Goal: Task Accomplishment & Management: Complete application form

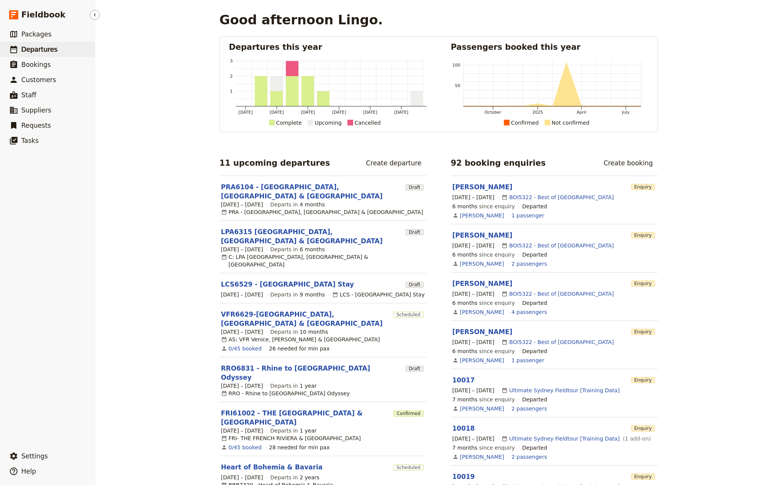
click at [47, 52] on span "Departures" at bounding box center [39, 50] width 36 height 8
select select "CREATED_AT"
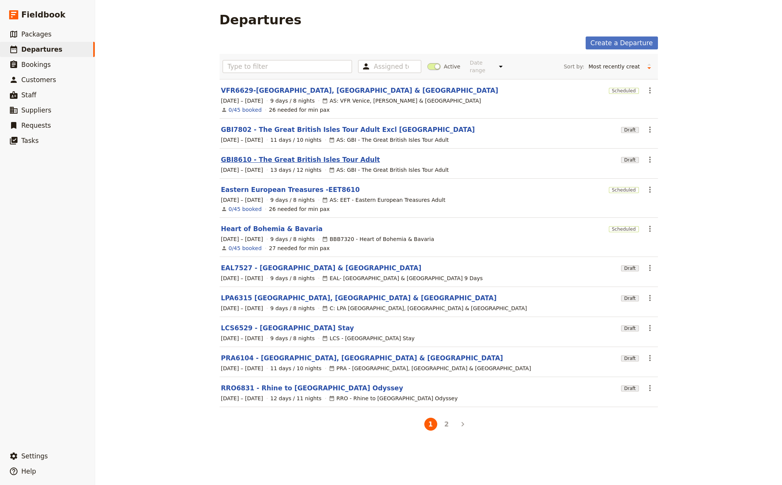
click at [273, 155] on link "GBI8610 - The Great British Isles Tour Adult" at bounding box center [300, 159] width 159 height 9
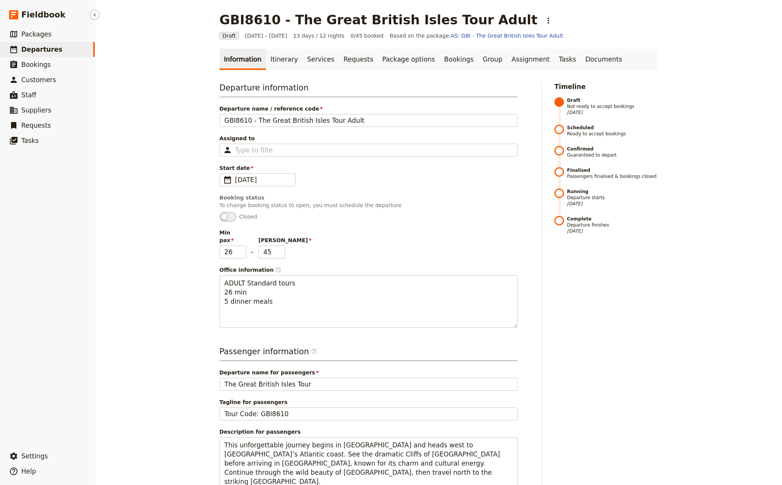
click at [33, 49] on span "Departures" at bounding box center [41, 50] width 41 height 8
select select "CREATED_AT"
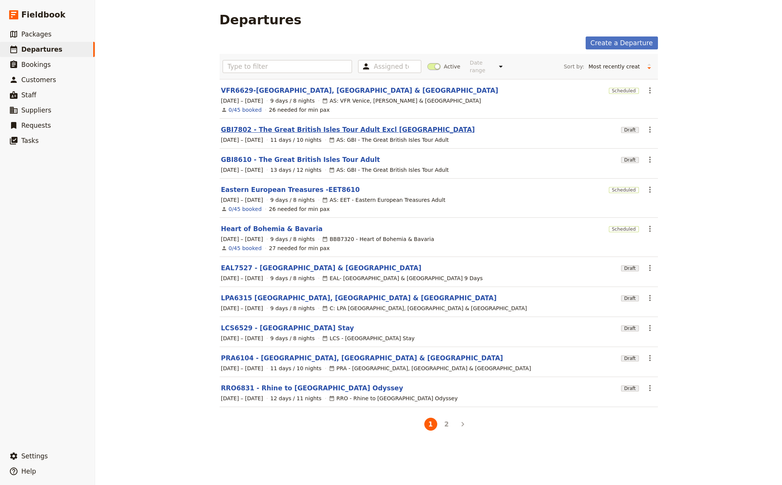
click at [272, 125] on link "GBI7802 - The Great British Isles Tour Adult Excl [GEOGRAPHIC_DATA]" at bounding box center [348, 129] width 254 height 9
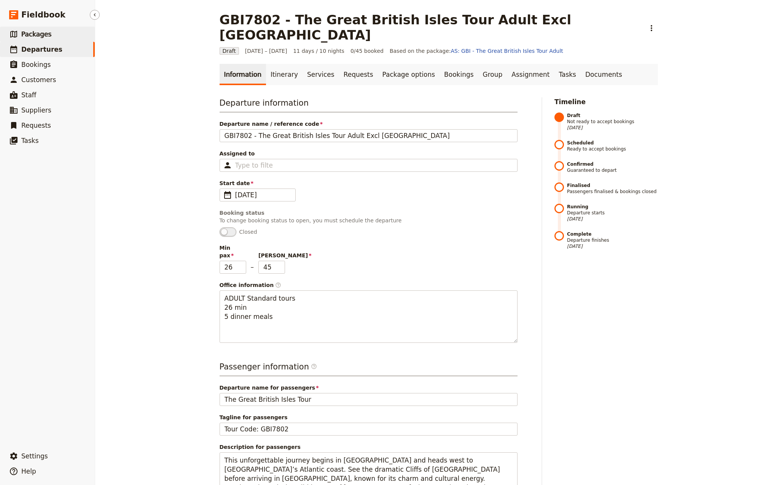
click at [38, 32] on span "Packages" at bounding box center [36, 34] width 30 height 8
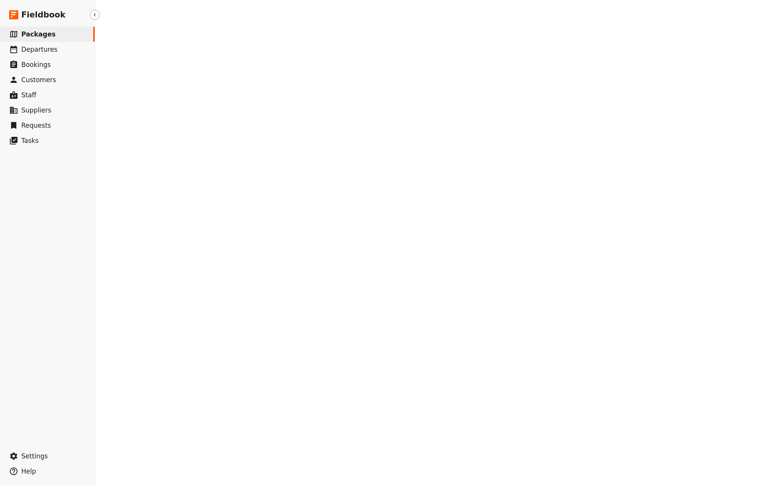
select select "CREATED_AT"
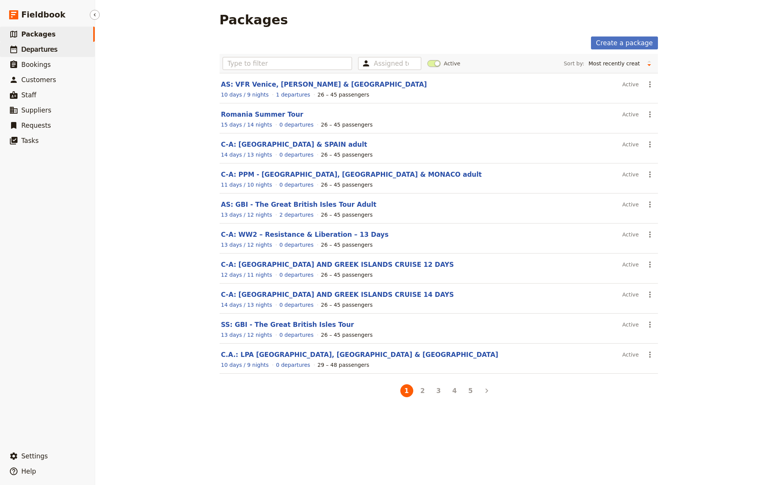
click at [43, 46] on span "Departures" at bounding box center [39, 50] width 36 height 8
select select "CREATED_AT"
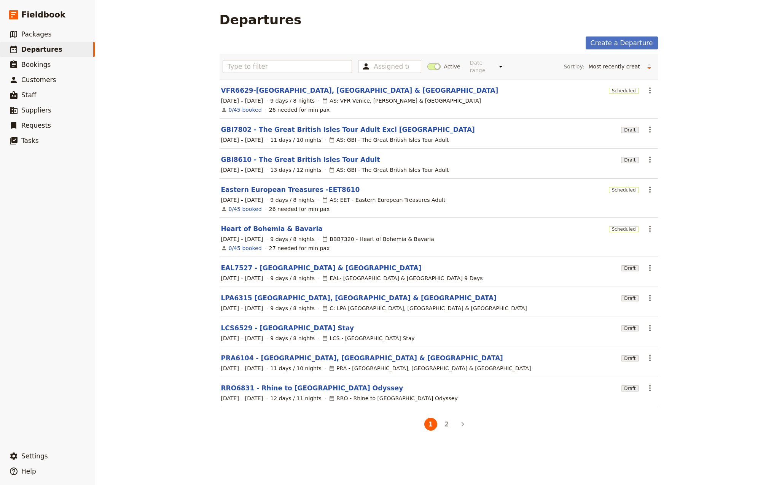
click at [626, 44] on link "Create a Departure" at bounding box center [621, 43] width 72 height 13
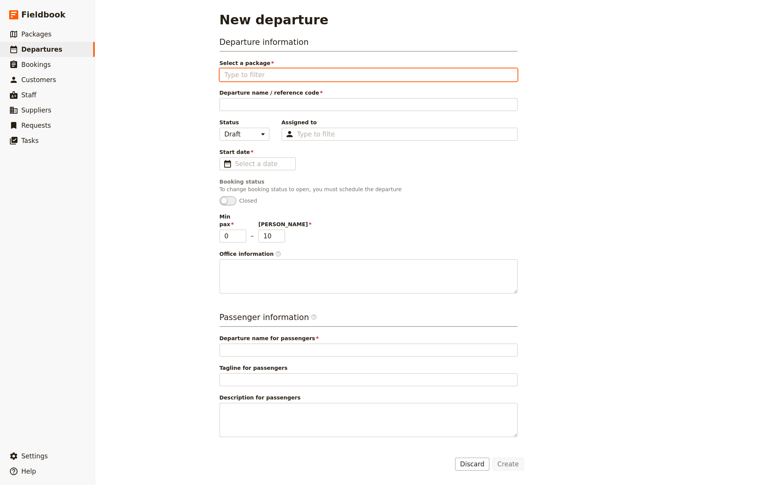
click at [278, 76] on input "Select a package" at bounding box center [368, 74] width 288 height 9
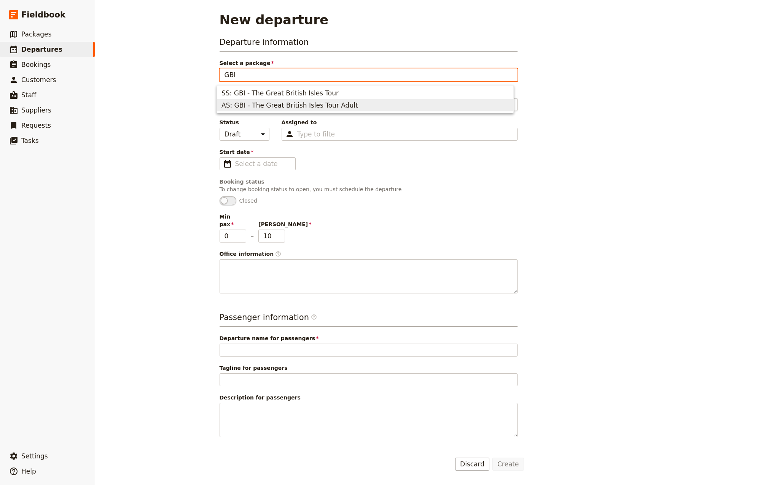
click at [277, 107] on span "AS: GBI - The Great British Isles Tour Adult" at bounding box center [289, 105] width 137 height 9
type input "AS: GBI - The Great British Isles Tour Adult"
type input "26"
type input "45"
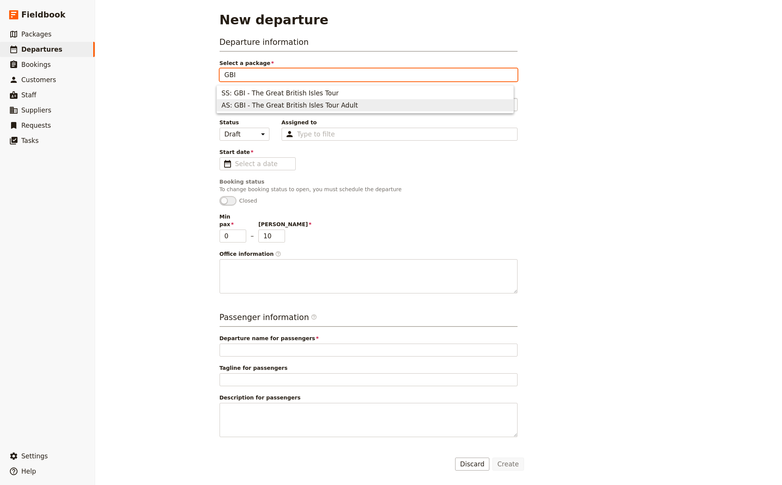
type textarea "ADULT Standard tours 26 min 5 dinner meals"
type input "The Great British Isles Tour"
type input "Tour Code: GBI"
type textarea "This unforgettable journey begins in [GEOGRAPHIC_DATA] and heads west to [GEOGR…"
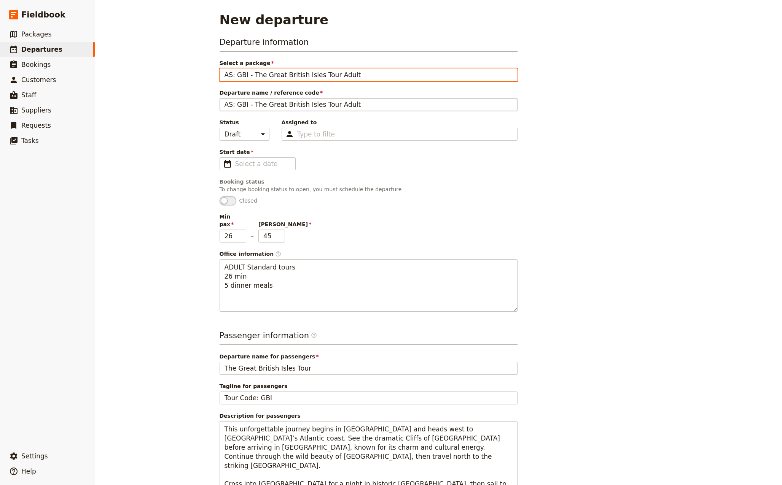
type input "AS: GBI - The Great British Isles Tour Adult"
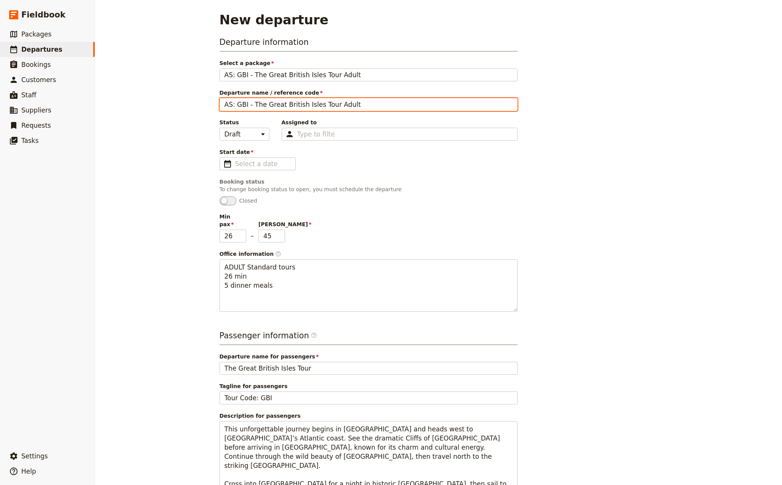
drag, startPoint x: 251, startPoint y: 105, endPoint x: 187, endPoint y: 108, distance: 63.6
click at [187, 108] on div "New departure Departure information Select a package AS: GBI - The Great Britis…" at bounding box center [438, 242] width 687 height 485
drag, startPoint x: 325, startPoint y: 103, endPoint x: 298, endPoint y: 104, distance: 27.4
click at [298, 104] on input "The Great British Isles Tour Adult" at bounding box center [369, 104] width 298 height 13
type input "The [GEOGRAPHIC_DATA]"
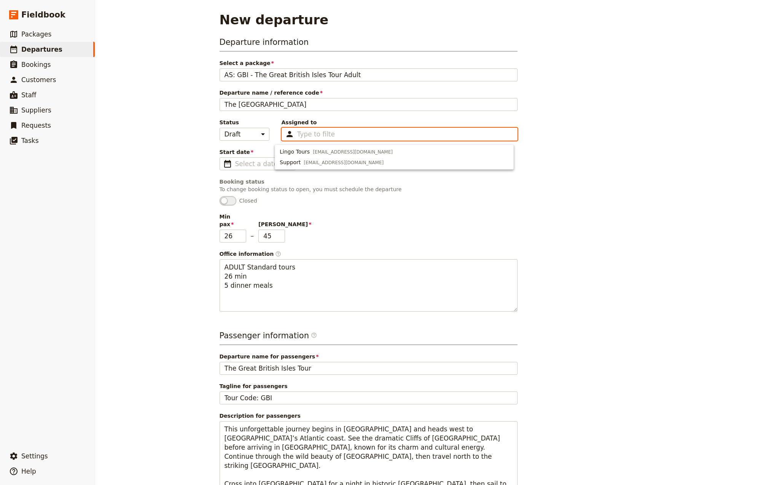
click at [312, 136] on input "Assigned to Type to filter" at bounding box center [315, 134] width 37 height 9
click at [263, 121] on div "Status Draft Scheduled Confirmed Assigned to Type to filter" at bounding box center [369, 130] width 298 height 22
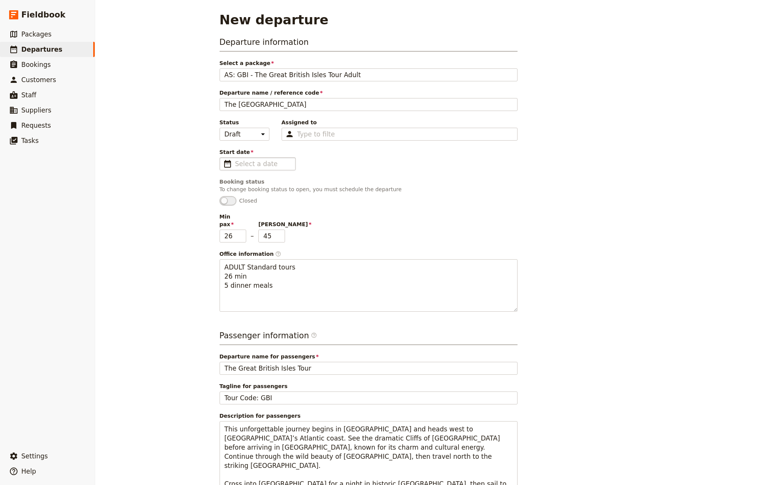
click at [223, 165] on span "​" at bounding box center [227, 163] width 9 height 9
click at [235, 165] on input "Start date ​" at bounding box center [263, 163] width 56 height 9
type input "dd/mm/yyyy"
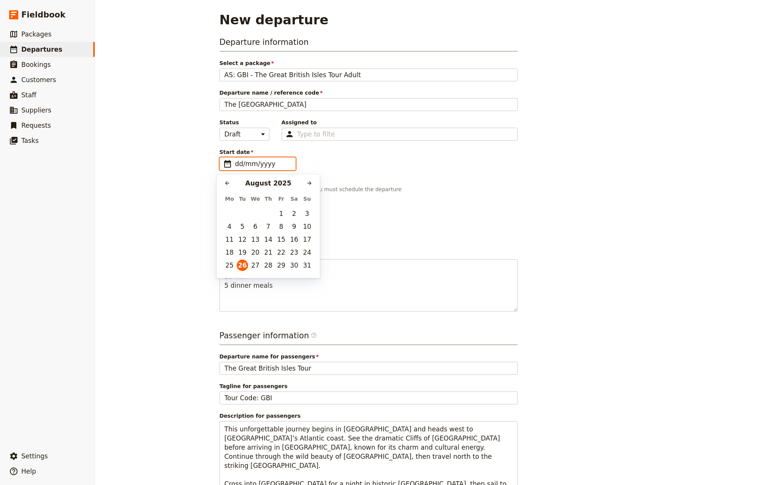
click at [279, 184] on div "[DATE]" at bounding box center [268, 183] width 71 height 9
click at [255, 185] on div "[DATE]" at bounding box center [268, 183] width 71 height 9
click at [309, 182] on icon "Next month" at bounding box center [309, 183] width 6 height 6
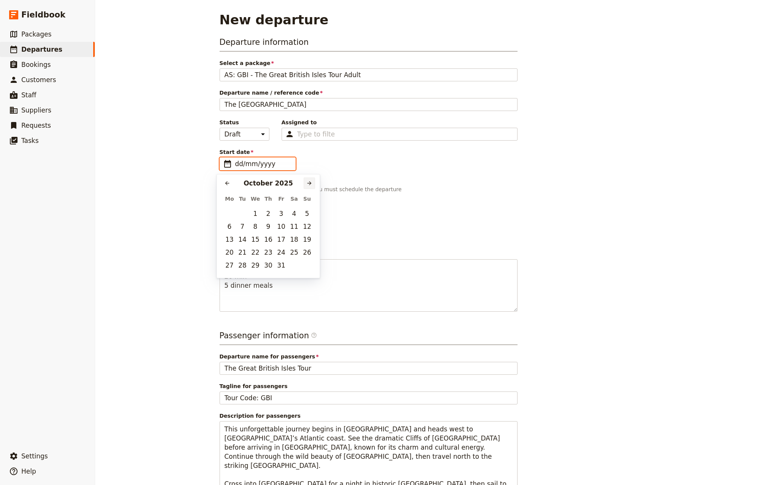
click at [309, 182] on icon "Next month" at bounding box center [309, 183] width 6 height 6
click at [308, 182] on icon "Next month" at bounding box center [309, 183] width 6 height 6
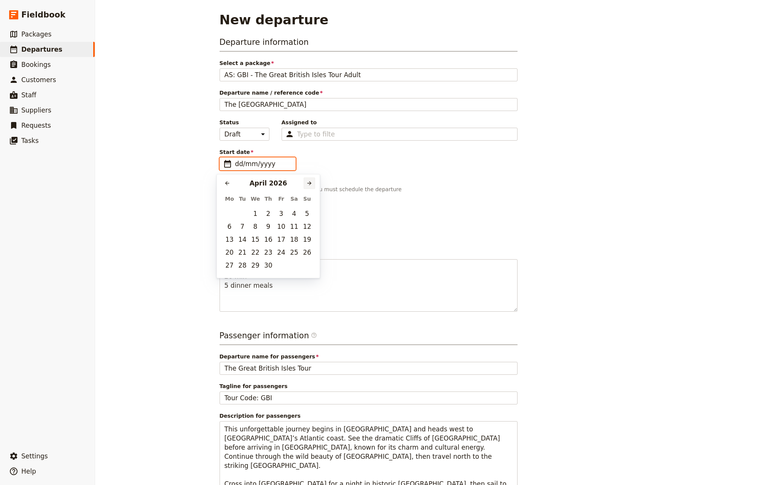
click at [308, 182] on icon "Next month" at bounding box center [309, 183] width 6 height 6
click at [309, 182] on icon "Next month" at bounding box center [309, 183] width 6 height 6
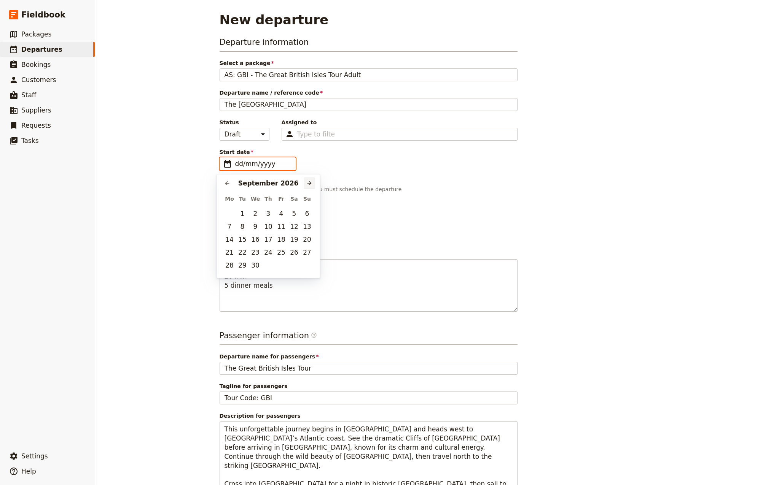
click at [309, 182] on icon "Next month" at bounding box center [309, 183] width 6 height 6
click at [309, 183] on icon "Next month" at bounding box center [309, 183] width 6 height 6
type input "[DATE]"
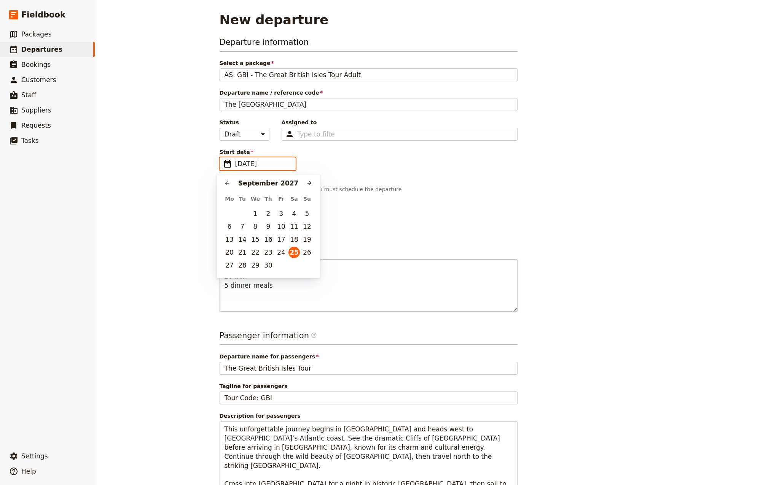
click at [294, 255] on button "25" at bounding box center [293, 252] width 11 height 11
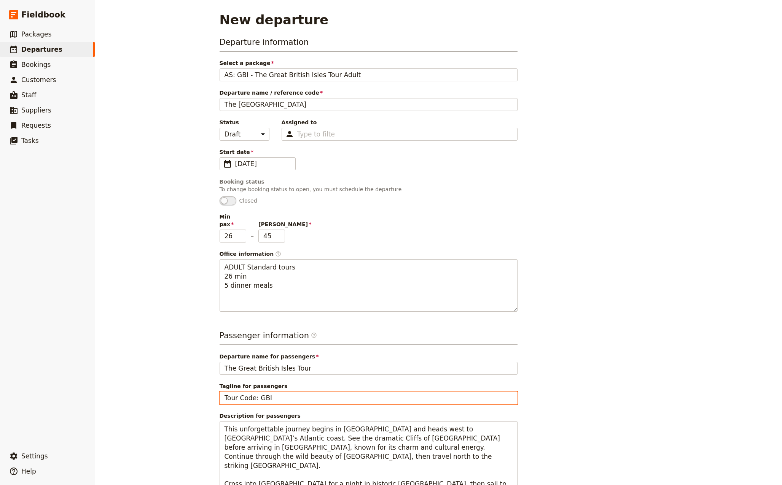
click at [279, 392] on input "Tour Code: GBI" at bounding box center [369, 398] width 298 height 13
type input "Tour Code: GBI7925"
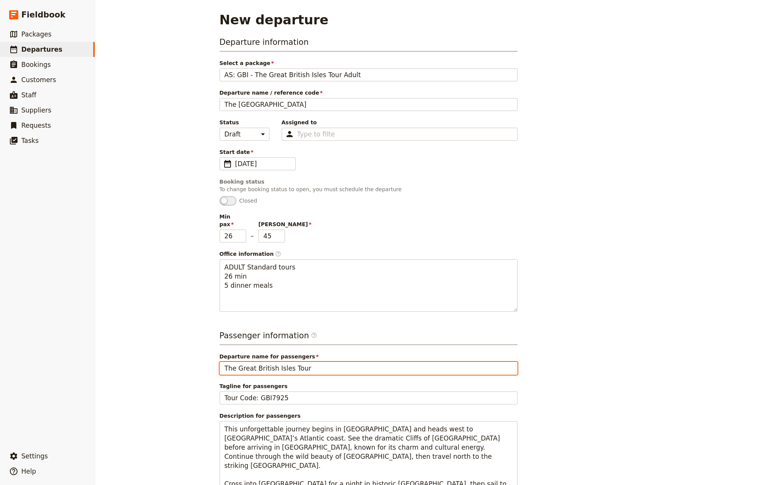
drag, startPoint x: 301, startPoint y: 361, endPoint x: 284, endPoint y: 363, distance: 16.8
click at [284, 363] on input "The Great British Isles Tour" at bounding box center [369, 368] width 298 height 13
type input "The [GEOGRAPHIC_DATA]"
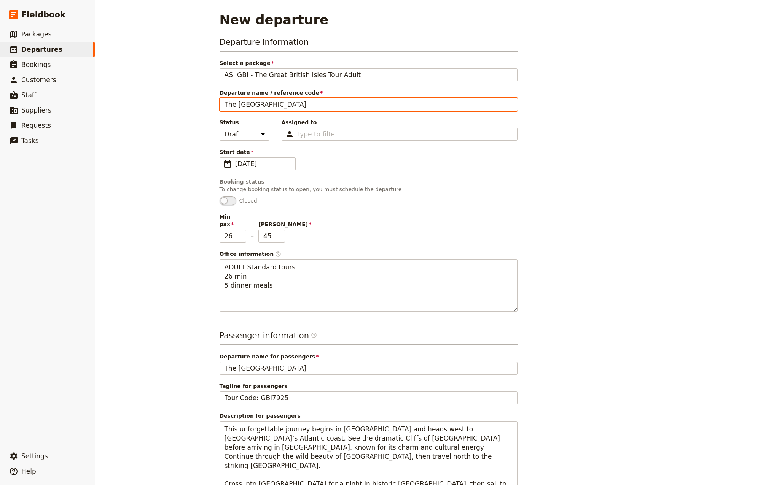
click at [305, 104] on input "The [GEOGRAPHIC_DATA]" at bounding box center [369, 104] width 298 height 13
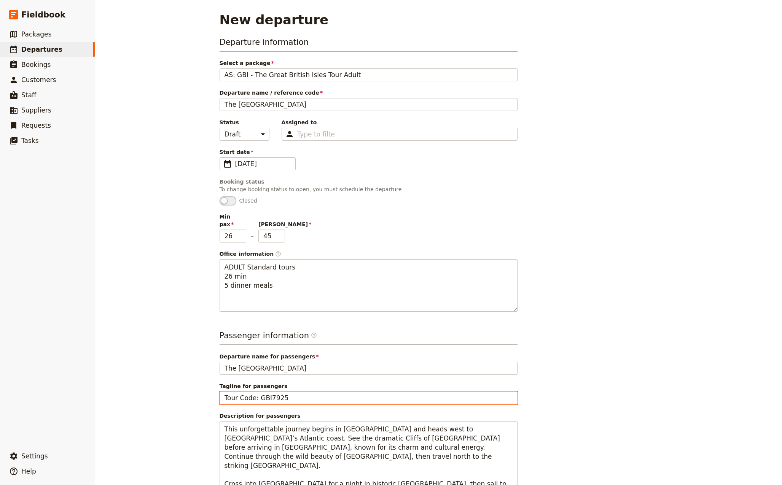
drag, startPoint x: 285, startPoint y: 392, endPoint x: 254, endPoint y: 391, distance: 31.2
click at [254, 392] on input "Tour Code: GBI7925" at bounding box center [369, 398] width 298 height 13
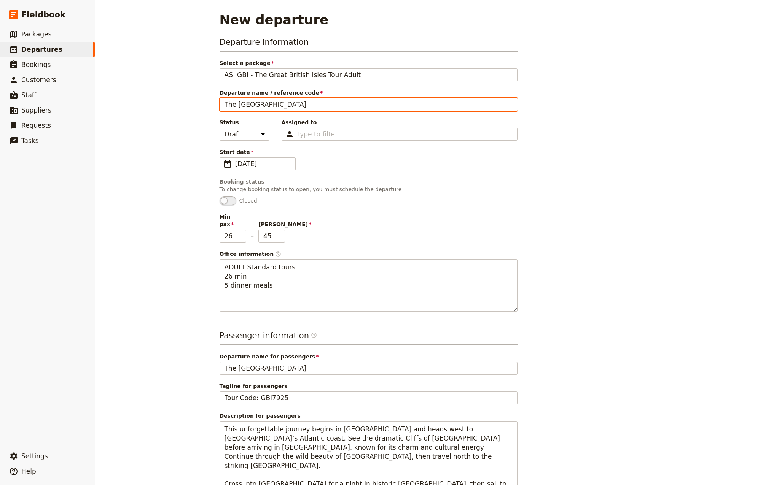
click at [221, 105] on input "The [GEOGRAPHIC_DATA]" at bounding box center [369, 104] width 298 height 13
paste input "GBI7925"
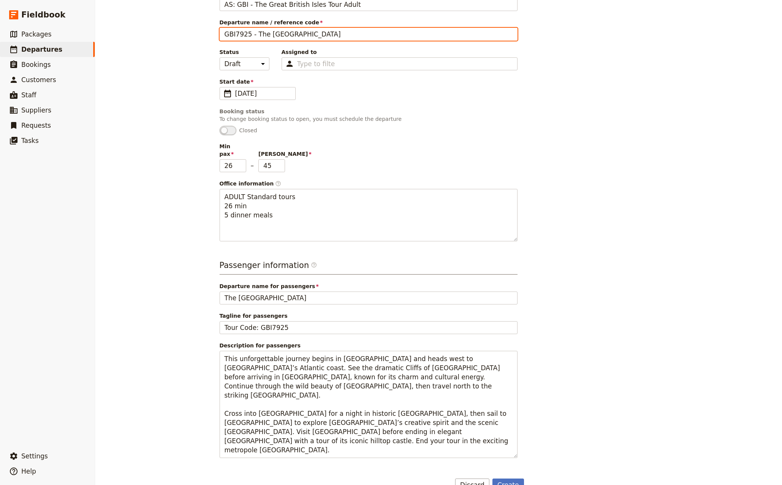
scroll to position [81, 0]
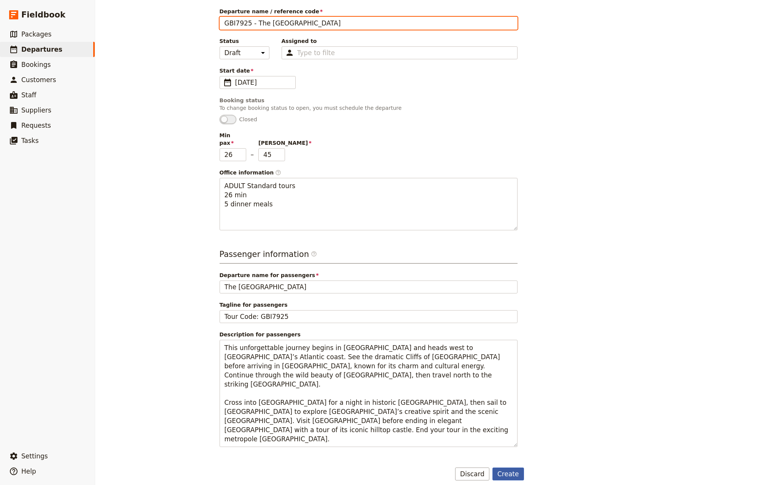
type input "GBI7925 - The [GEOGRAPHIC_DATA]"
click at [509, 468] on button "Create" at bounding box center [508, 474] width 32 height 13
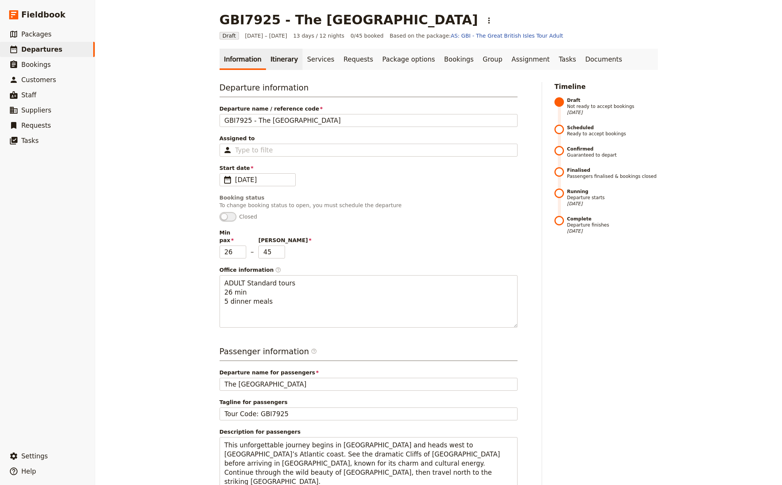
click at [275, 59] on link "Itinerary" at bounding box center [284, 59] width 37 height 21
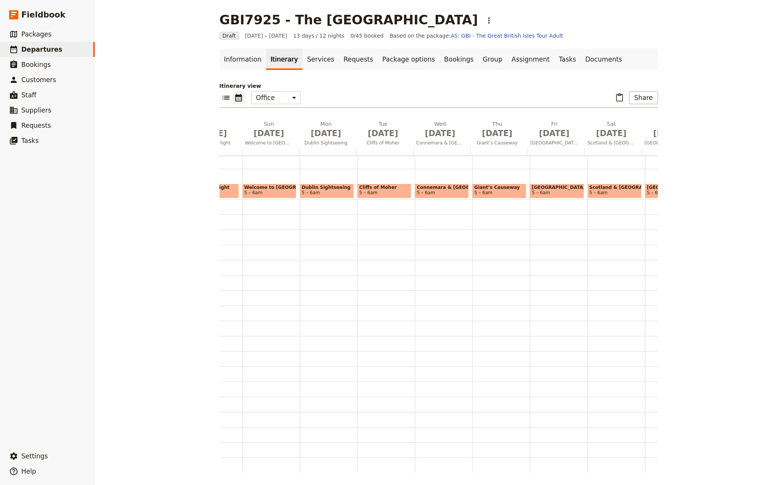
scroll to position [0, 332]
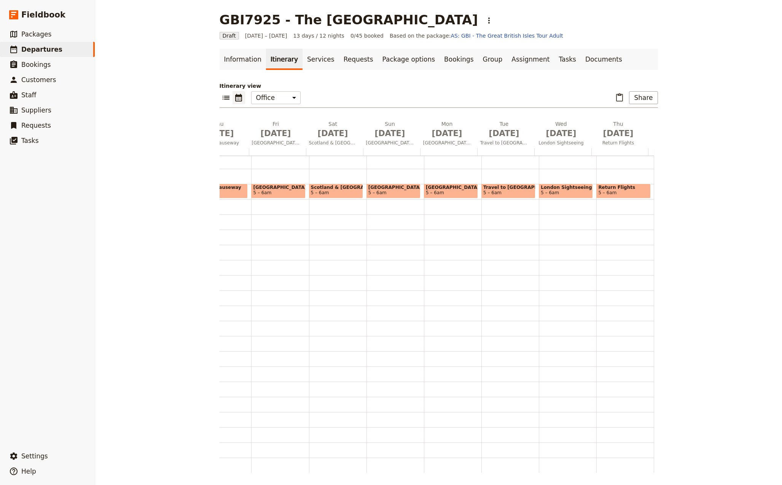
click at [503, 185] on span "Travel to [GEOGRAPHIC_DATA]" at bounding box center [508, 187] width 50 height 5
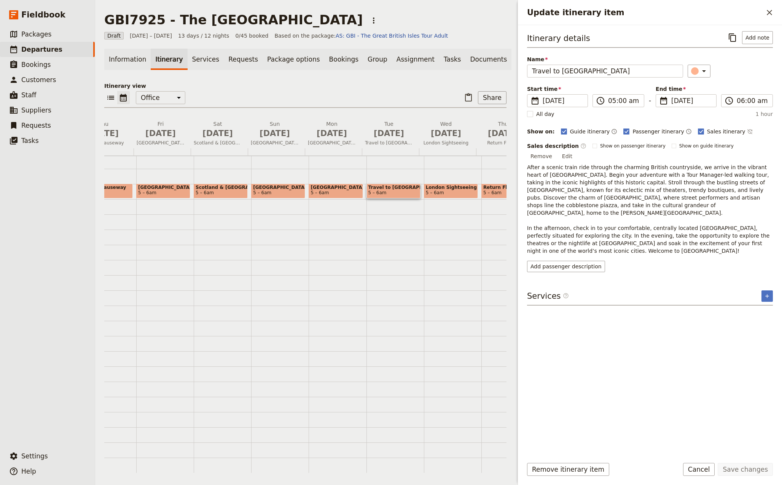
click at [220, 190] on span "5 – 6am" at bounding box center [221, 192] width 50 height 5
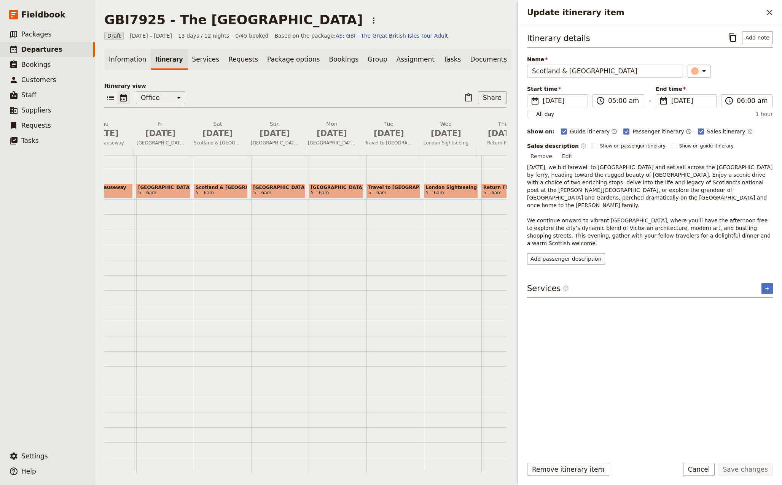
click at [353, 97] on div "​ ​ Office Guide Passenger Sales ​ Share" at bounding box center [305, 99] width 402 height 17
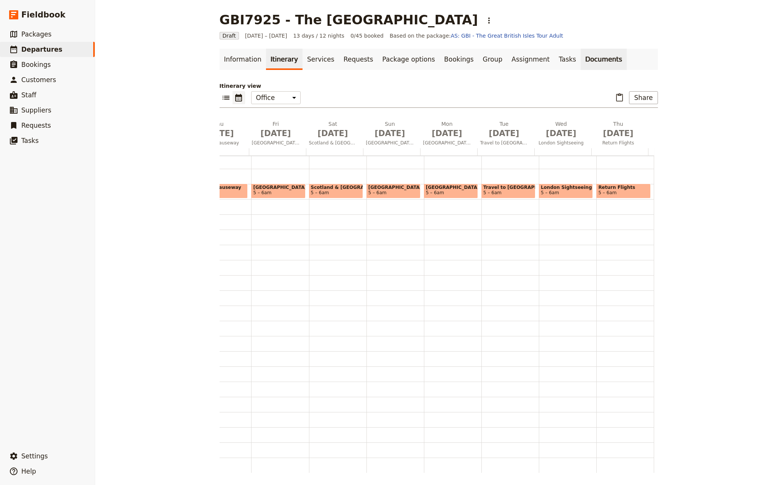
click at [581, 60] on link "Documents" at bounding box center [604, 59] width 46 height 21
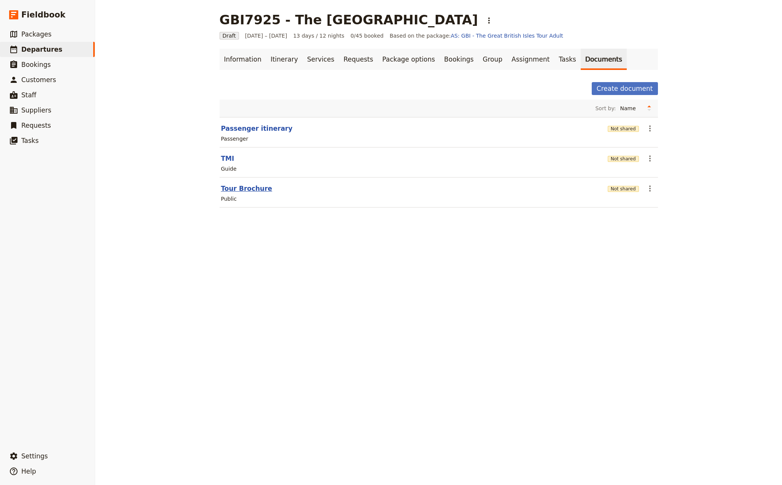
click at [251, 188] on button "Tour Brochure" at bounding box center [246, 188] width 51 height 9
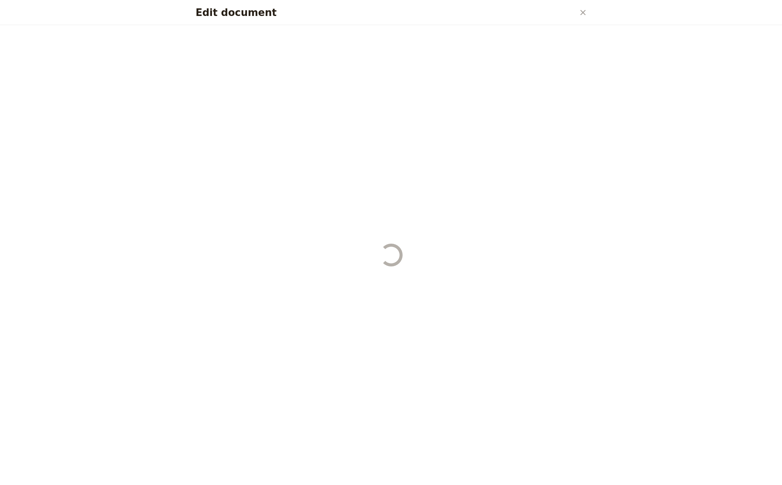
select select "DEFAULT"
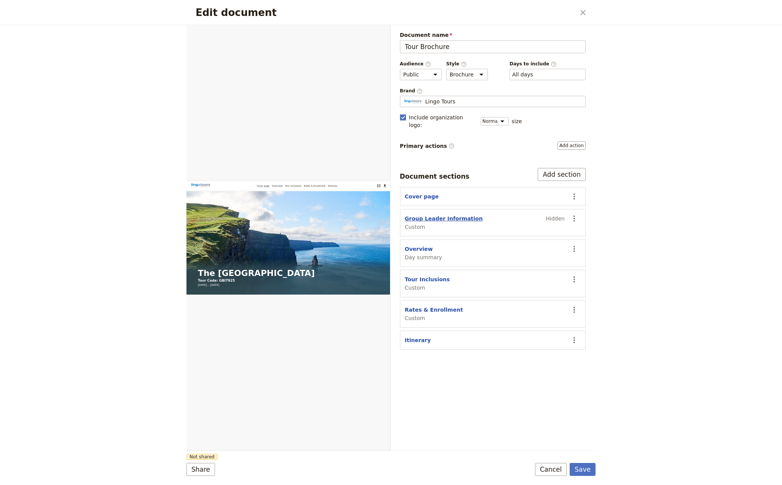
click at [446, 215] on button "Group Leader Information" at bounding box center [444, 219] width 78 height 8
select select "CUSTOM"
select select "default"
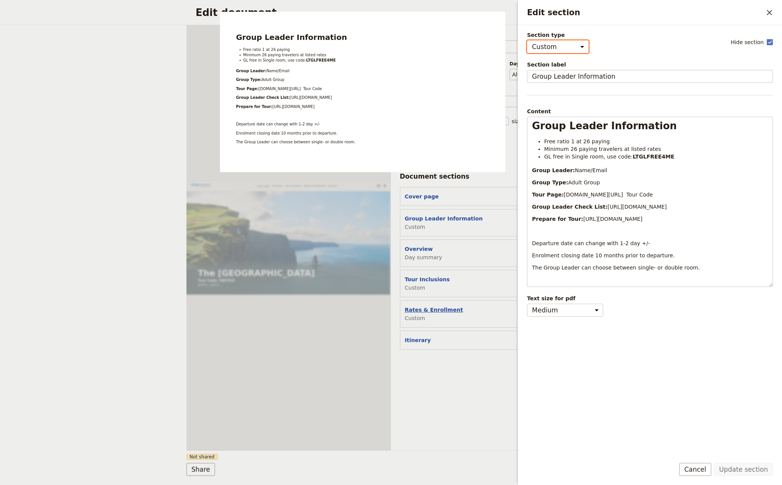
click at [429, 306] on button "Rates & Enrollment" at bounding box center [434, 310] width 58 height 8
select select "CUSTOM"
select select "default"
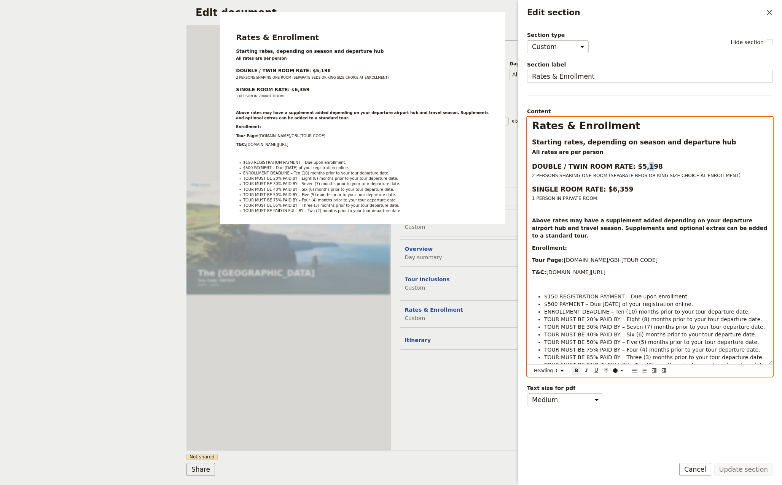
click at [634, 165] on strong "DOUBLE / TWIN ROOM RATE: $5,198" at bounding box center [597, 167] width 131 height 8
click at [608, 190] on strong "SINGLE ROOM RATE: $6,359" at bounding box center [582, 190] width 101 height 8
drag, startPoint x: 697, startPoint y: 142, endPoint x: 522, endPoint y: 137, distance: 174.7
click at [522, 137] on div "Section type Cover page Day summary Itinerary Custom Hide section Section label…" at bounding box center [650, 238] width 264 height 427
select select "paragraph"
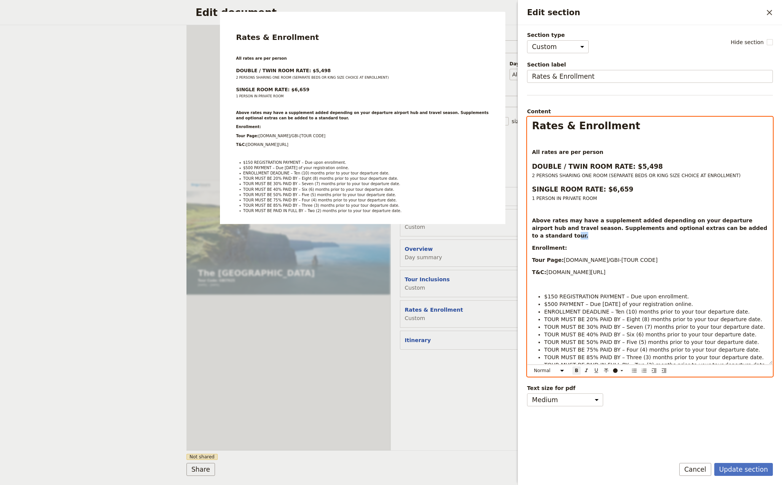
drag, startPoint x: 737, startPoint y: 228, endPoint x: 728, endPoint y: 227, distance: 8.8
click at [728, 227] on p "Above rates may have a supplement added depending on your departure airport hub…" at bounding box center [650, 228] width 236 height 23
click at [720, 228] on strong "Above rates may have a supplement added depending on your departure airport hub…" at bounding box center [650, 228] width 237 height 21
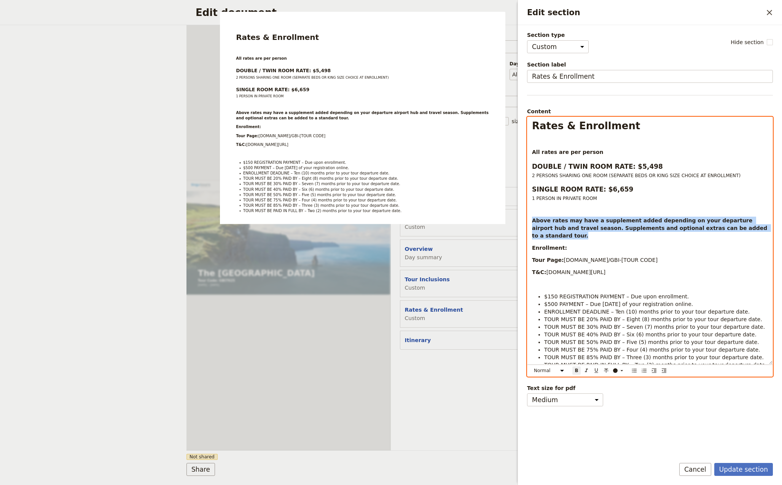
drag, startPoint x: 737, startPoint y: 226, endPoint x: 514, endPoint y: 216, distance: 222.8
click at [514, 216] on body "Fieldbook ​ ​ Fieldbook ​ ​ Packages ​ Departures ​ Bookings ​ Customers ​ Staf…" at bounding box center [391, 242] width 782 height 485
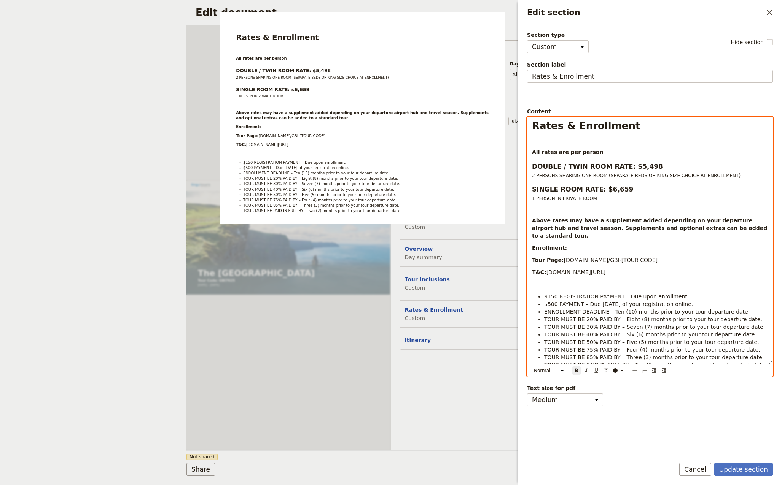
drag, startPoint x: 563, startPoint y: 232, endPoint x: 565, endPoint y: 228, distance: 4.6
click at [563, 232] on div "Rates & Enrollment All rates are per person DOUBLE / TWIN ROOM RATE: $5,498 2 P…" at bounding box center [649, 240] width 245 height 247
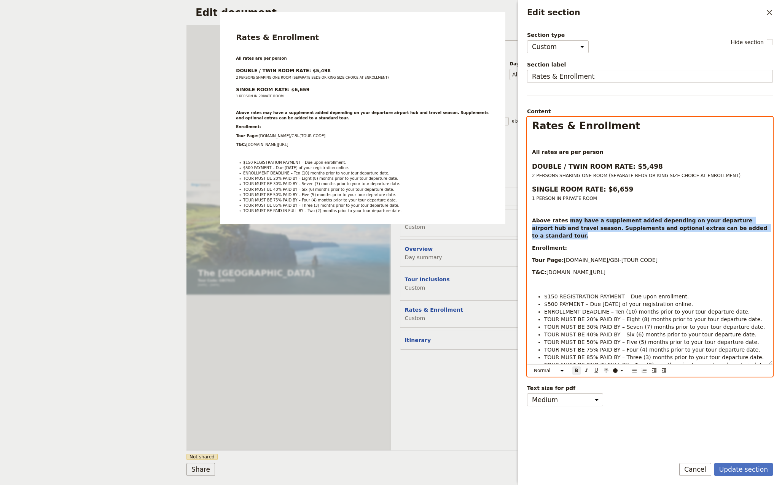
drag, startPoint x: 564, startPoint y: 223, endPoint x: 740, endPoint y: 231, distance: 176.3
click at [740, 231] on p "Above rates may have a supplement added depending on your departure airport hub…" at bounding box center [650, 228] width 236 height 23
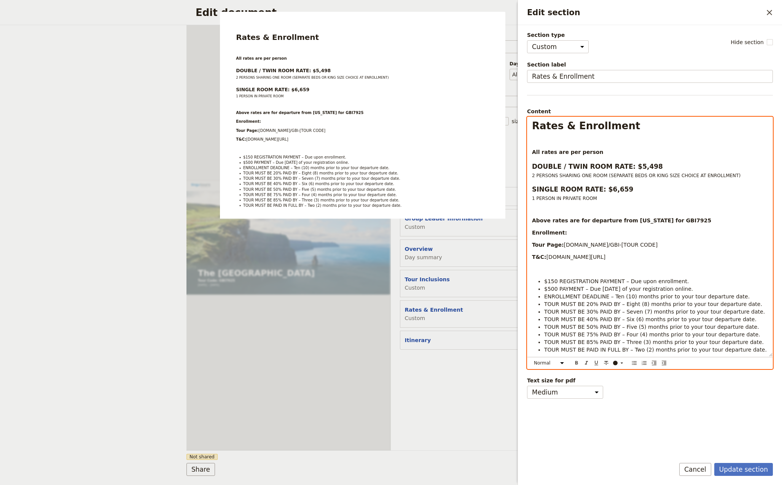
drag, startPoint x: 656, startPoint y: 246, endPoint x: 620, endPoint y: 244, distance: 35.8
click at [620, 244] on p "Tour Page: [DOMAIN_NAME]/GBI-[TOUR CODE]" at bounding box center [650, 245] width 236 height 8
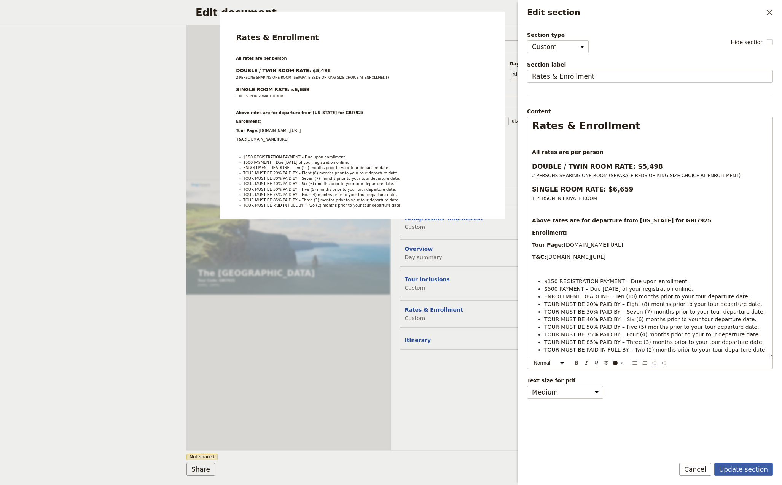
click at [750, 469] on button "Update section" at bounding box center [743, 469] width 59 height 13
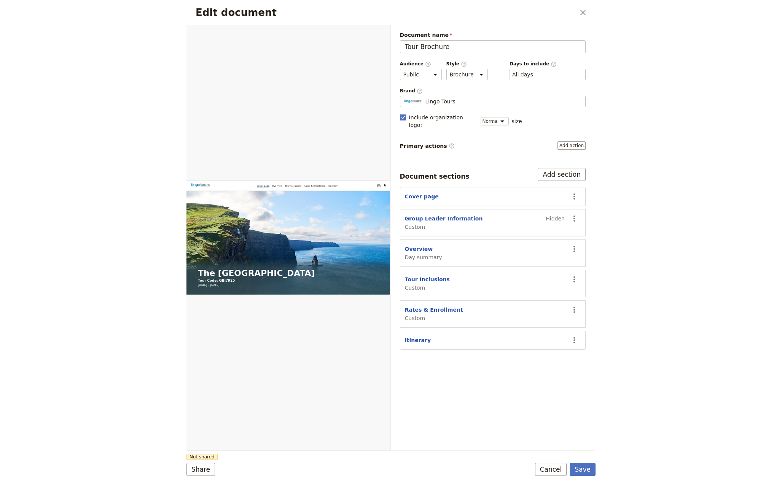
click at [424, 193] on button "Cover page" at bounding box center [422, 197] width 34 height 8
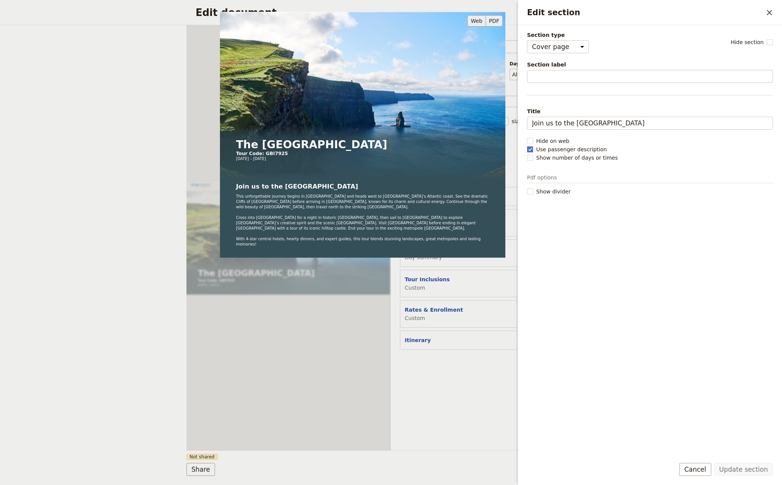
click at [493, 19] on button "PDF" at bounding box center [494, 20] width 17 height 11
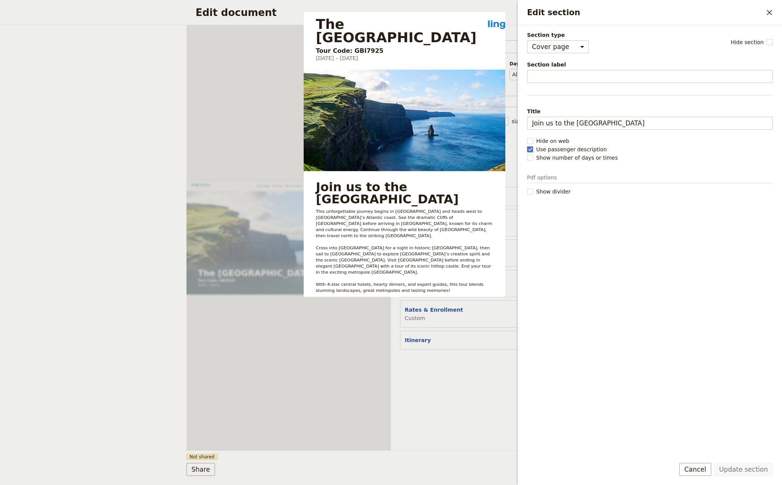
click at [474, 382] on div "Document name Tour Brochure Preview Audience ​ Public Passenger Guide Style ​ B…" at bounding box center [493, 238] width 204 height 426
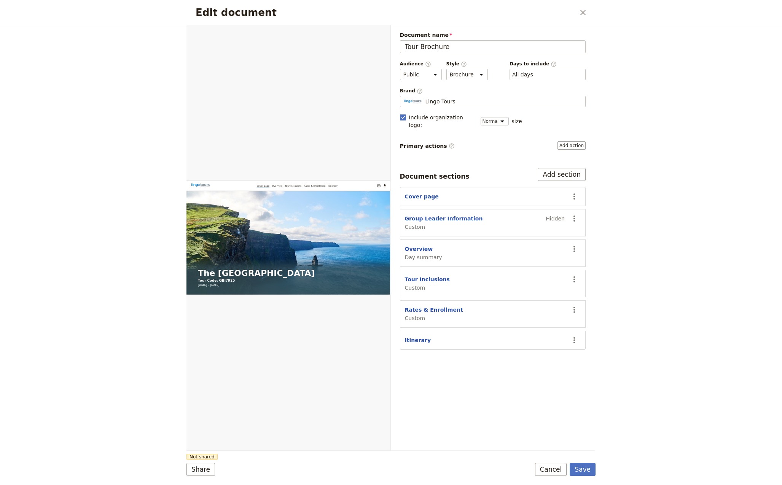
click at [428, 215] on button "Group Leader Information" at bounding box center [444, 219] width 78 height 8
select select "CUSTOM"
select select "default"
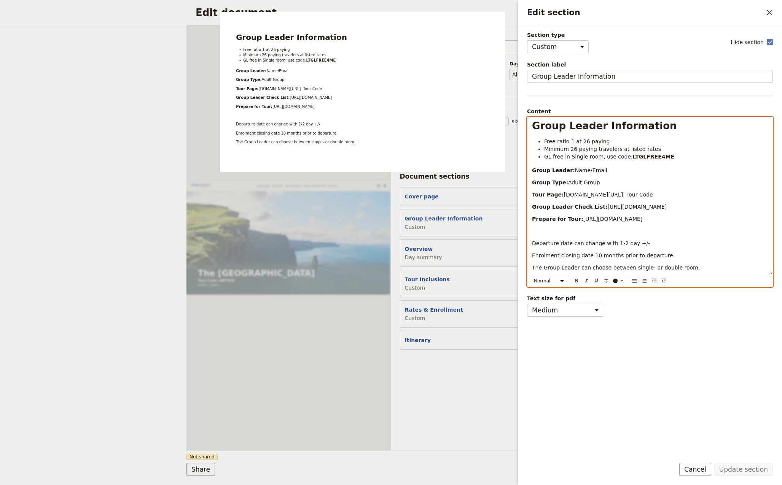
drag, startPoint x: 604, startPoint y: 172, endPoint x: 578, endPoint y: 172, distance: 26.6
click at [578, 172] on p "Group Leader: Name/Email" at bounding box center [650, 171] width 236 height 8
click at [575, 172] on span "Name/Email" at bounding box center [591, 170] width 32 height 6
drag, startPoint x: 576, startPoint y: 169, endPoint x: 603, endPoint y: 169, distance: 26.6
click at [603, 169] on p "Group Leader: Name/Email" at bounding box center [650, 171] width 236 height 8
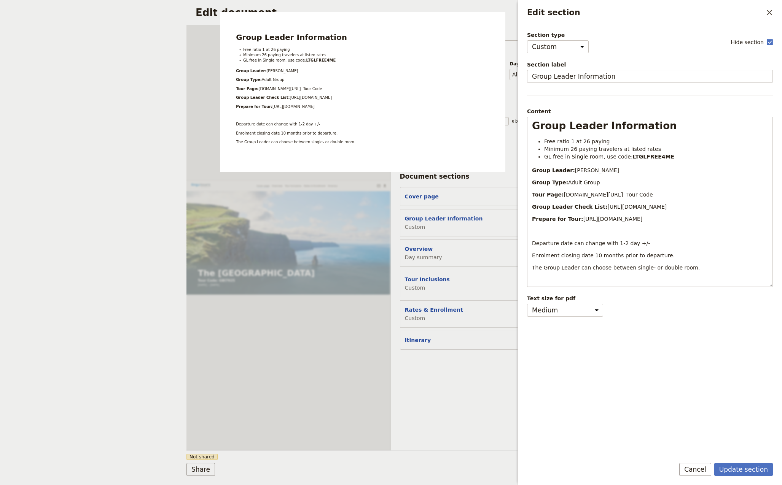
click at [635, 39] on div "Section type Cover page Day summary Itinerary Custom Hide section" at bounding box center [650, 42] width 246 height 22
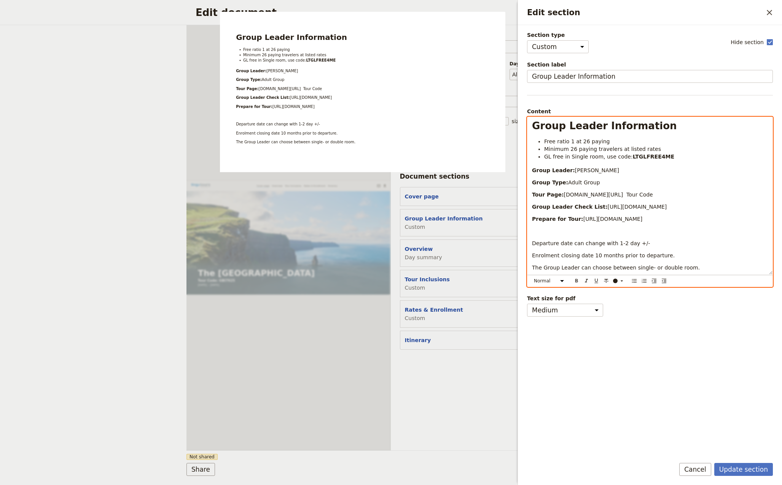
click at [636, 171] on p "Group Leader: [PERSON_NAME]" at bounding box center [650, 171] width 236 height 8
drag, startPoint x: 641, startPoint y: 193, endPoint x: 612, endPoint y: 195, distance: 29.7
click at [612, 195] on p "Tour Page: [DOMAIN_NAME][URL] Tour Code" at bounding box center [650, 195] width 236 height 8
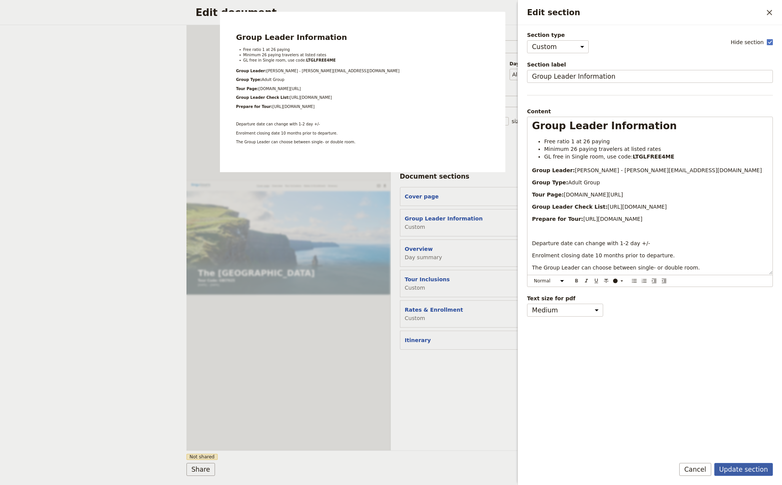
click at [749, 470] on button "Update section" at bounding box center [743, 469] width 59 height 13
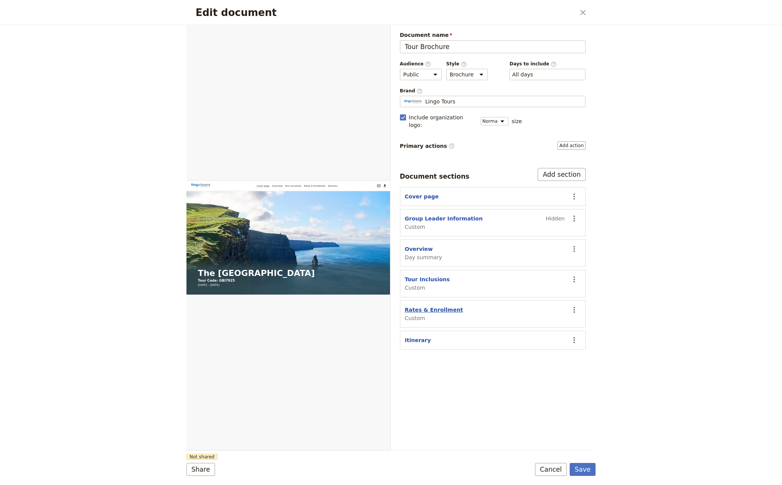
click at [431, 306] on button "Rates & Enrollment" at bounding box center [434, 310] width 58 height 8
select select "CUSTOM"
select select "default"
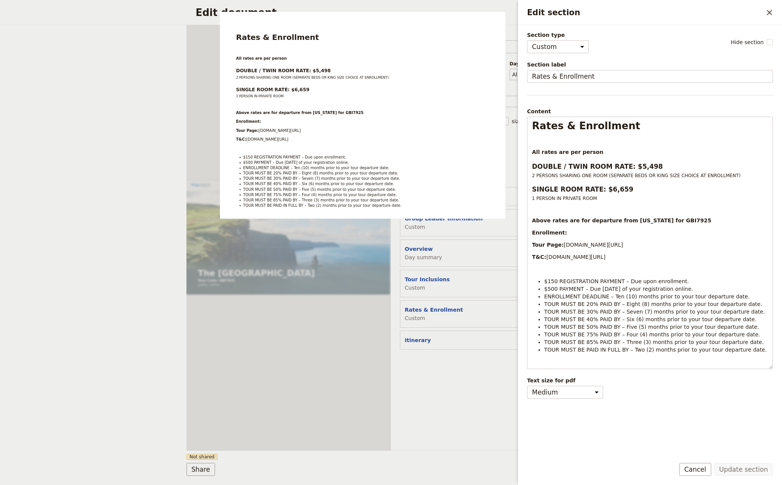
click at [478, 376] on div "Document name Tour Brochure Preview Audience ​ Public Passenger Guide Style ​ B…" at bounding box center [493, 238] width 204 height 426
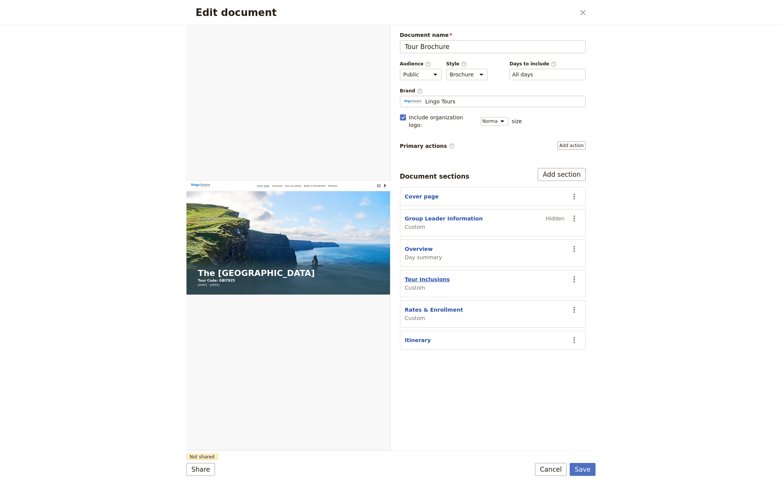
click at [426, 276] on button "Tour Inclusions" at bounding box center [427, 280] width 45 height 8
select select "CUSTOM"
select select "default"
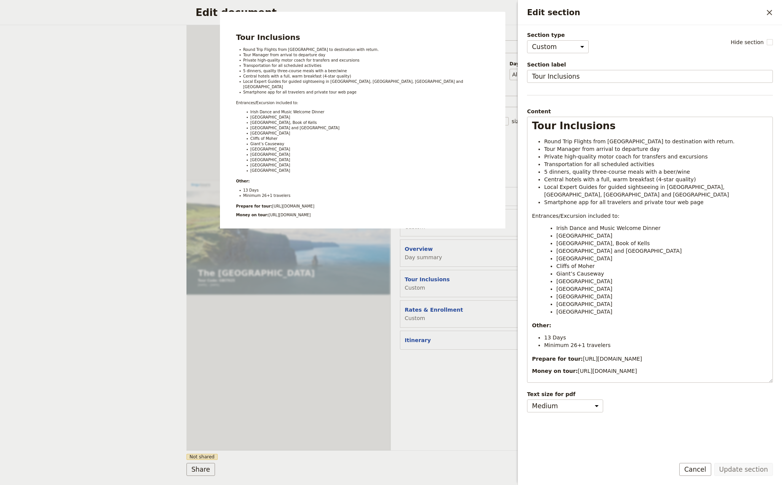
click at [475, 393] on div "Document name Tour Brochure Preview Audience ​ Public Passenger Guide Style ​ B…" at bounding box center [493, 238] width 204 height 426
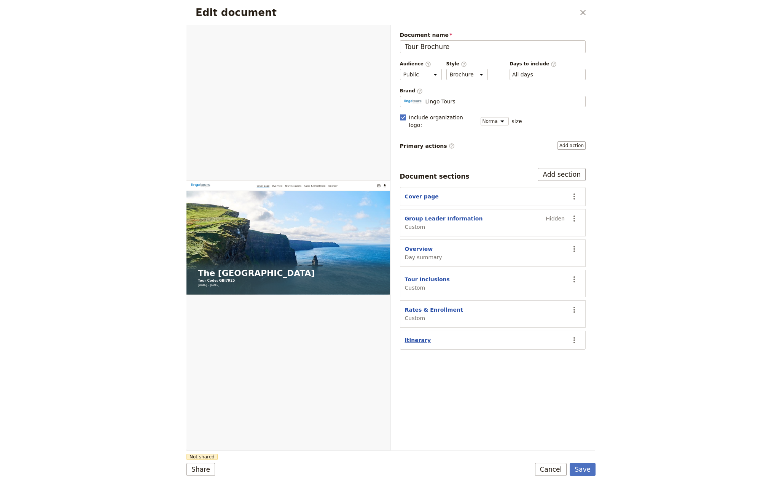
click at [415, 337] on button "Itinerary" at bounding box center [418, 341] width 26 height 8
select select "ITINERARY"
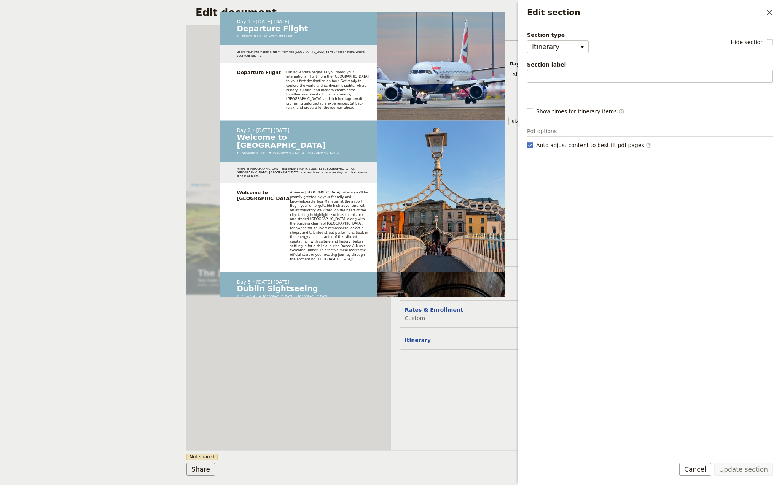
click at [437, 373] on div "Document name Tour Brochure Preview Audience ​ Public Passenger Guide Style ​ B…" at bounding box center [493, 238] width 204 height 426
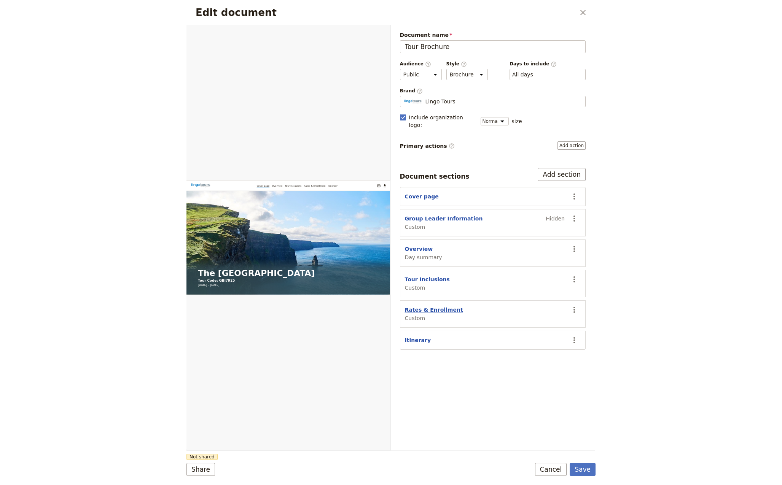
click at [430, 306] on button "Rates & Enrollment" at bounding box center [434, 310] width 58 height 8
select select "CUSTOM"
select select "default"
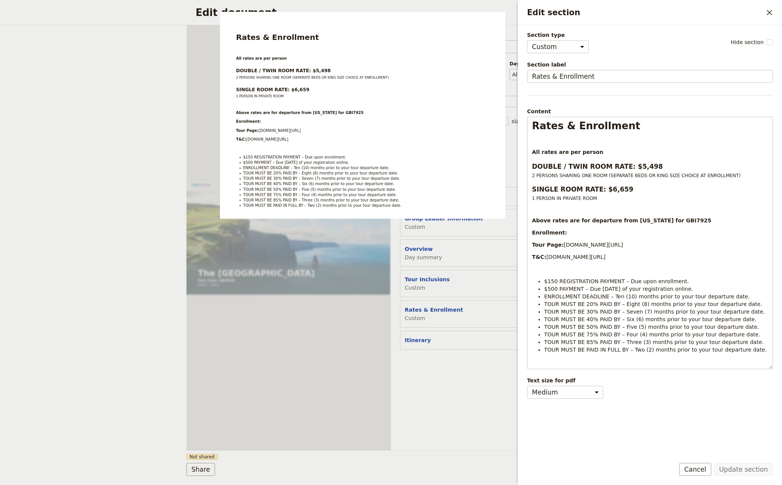
click at [430, 362] on div "Document name Tour Brochure Preview Audience ​ Public Passenger Guide Style ​ B…" at bounding box center [493, 238] width 204 height 426
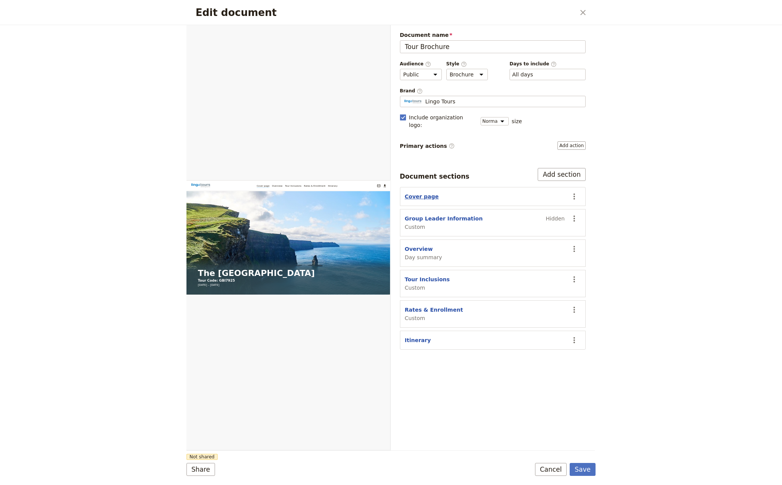
click at [418, 193] on button "Cover page" at bounding box center [422, 197] width 34 height 8
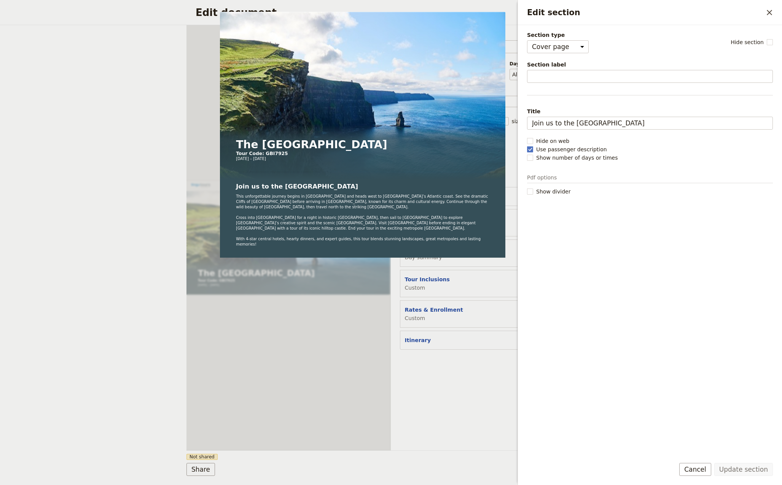
drag, startPoint x: 469, startPoint y: 363, endPoint x: 467, endPoint y: 359, distance: 4.6
click at [470, 363] on div "Document name Tour Brochure Preview Audience ​ Public Passenger Guide Style ​ B…" at bounding box center [493, 238] width 204 height 426
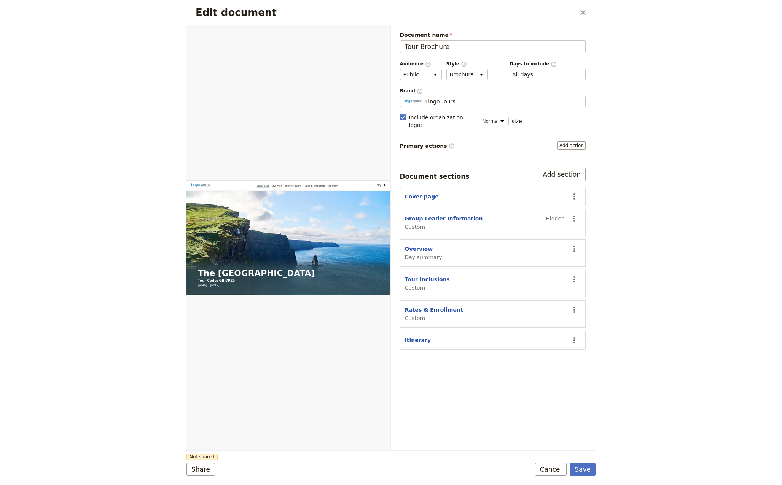
click at [420, 215] on button "Group Leader Information" at bounding box center [444, 219] width 78 height 8
select select "CUSTOM"
select select "default"
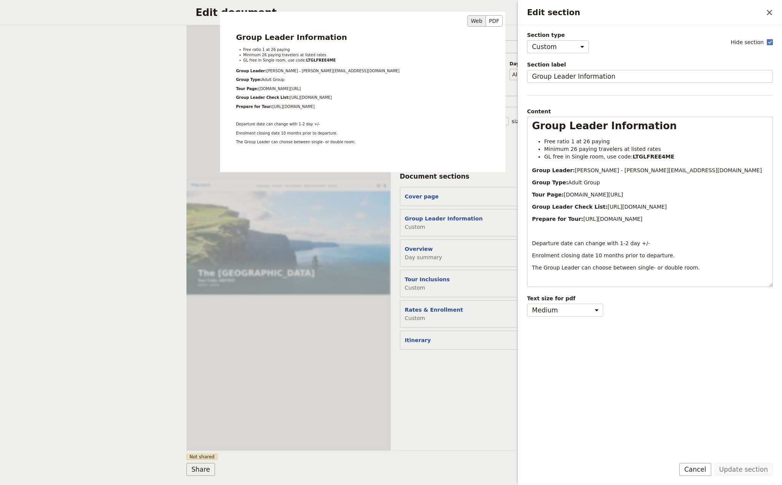
click at [415, 243] on div "Group Leader Information Free ratio 1 at 26 paying Minimum 26 paying travelers …" at bounding box center [362, 154] width 285 height 285
click at [418, 239] on div "Group Leader Information Free ratio 1 at 26 paying Minimum 26 paying travelers …" at bounding box center [362, 154] width 285 height 285
drag, startPoint x: 445, startPoint y: 409, endPoint x: 442, endPoint y: 371, distance: 38.5
click at [445, 402] on div "Document name Tour Brochure Preview Audience ​ Public Passenger Guide Style ​ B…" at bounding box center [493, 238] width 204 height 426
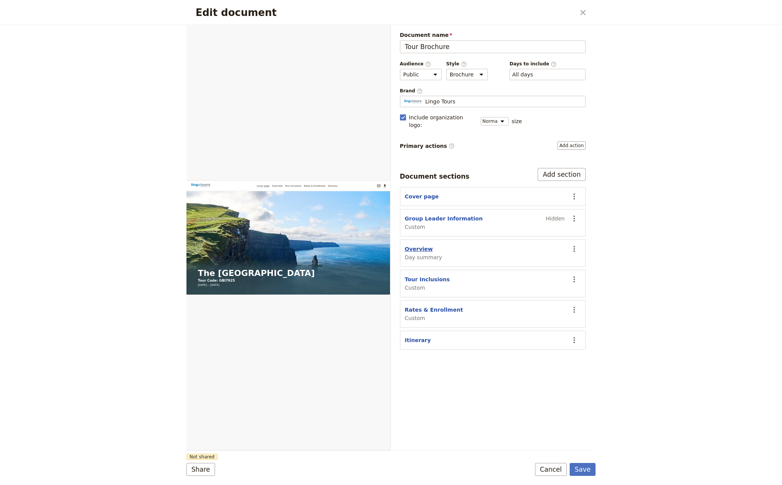
click at [418, 245] on button "Overview" at bounding box center [419, 249] width 28 height 8
select select "DAY_SUMMARY"
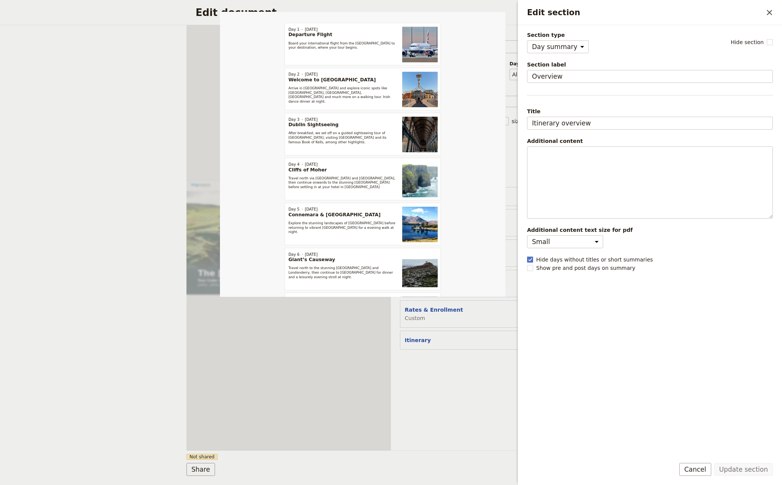
click at [454, 379] on div "Document name Tour Brochure Preview Audience ​ Public Passenger Guide Style ​ B…" at bounding box center [493, 238] width 204 height 426
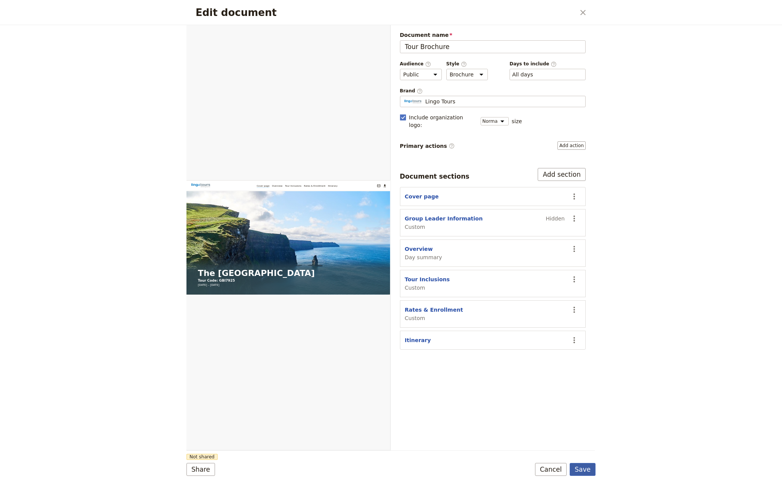
click at [587, 469] on button "Save" at bounding box center [582, 469] width 26 height 13
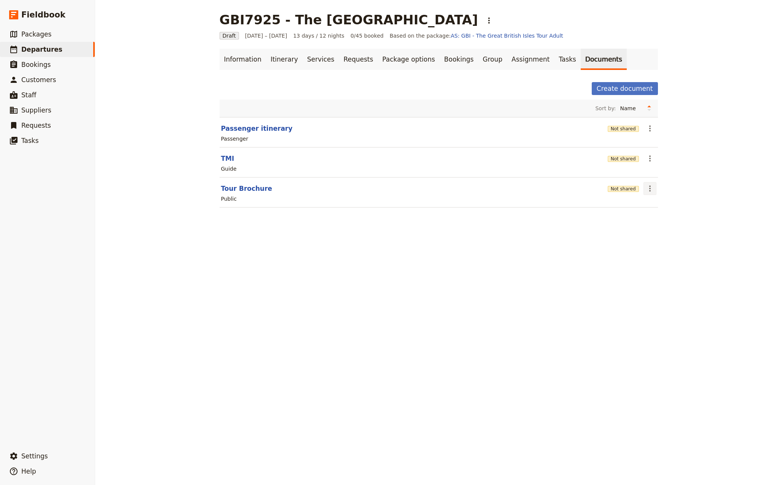
click at [646, 186] on icon "Actions" at bounding box center [649, 188] width 9 height 9
click at [238, 189] on button "Tour Brochure" at bounding box center [246, 188] width 51 height 9
select select "DEFAULT"
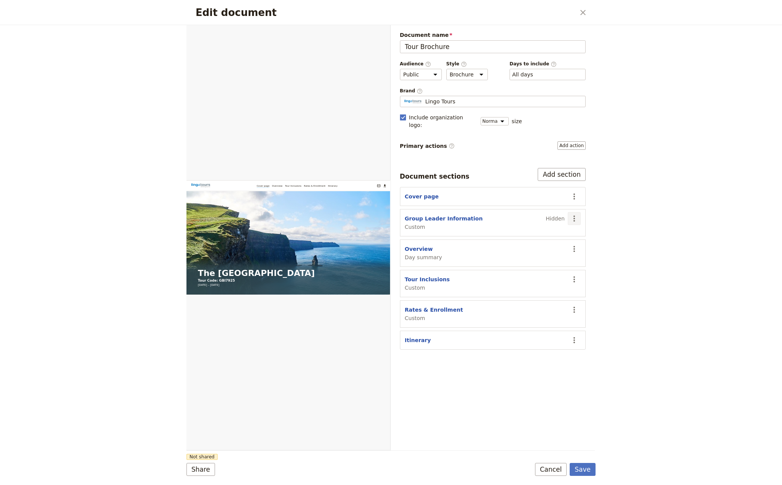
click at [575, 214] on icon "Actions" at bounding box center [573, 218] width 9 height 9
click at [538, 273] on span "Show section" at bounding box center [531, 275] width 35 height 8
click at [589, 472] on button "Save" at bounding box center [582, 469] width 26 height 13
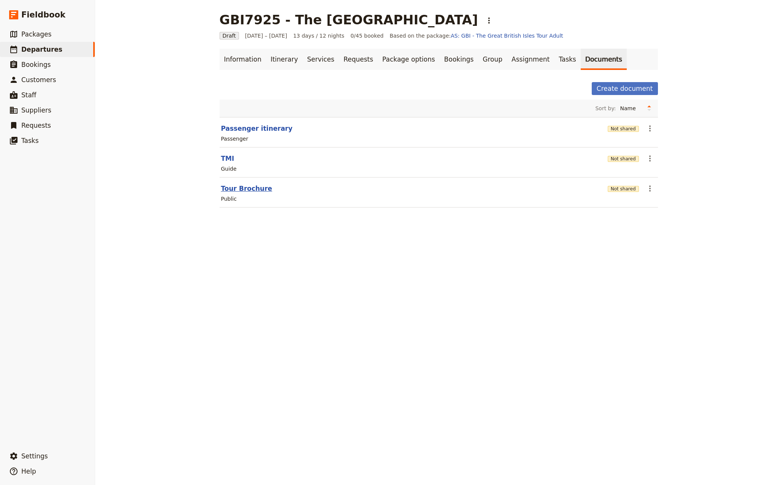
click at [239, 189] on button "Tour Brochure" at bounding box center [246, 188] width 51 height 9
select select "DEFAULT"
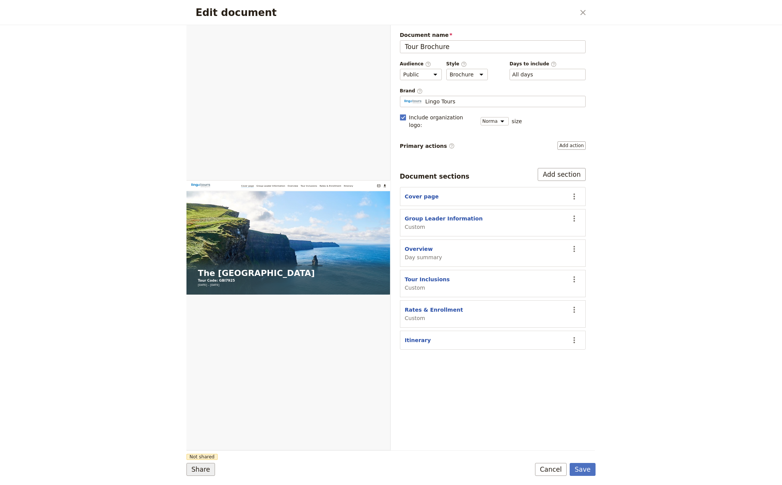
click at [203, 471] on button "Share" at bounding box center [200, 469] width 29 height 13
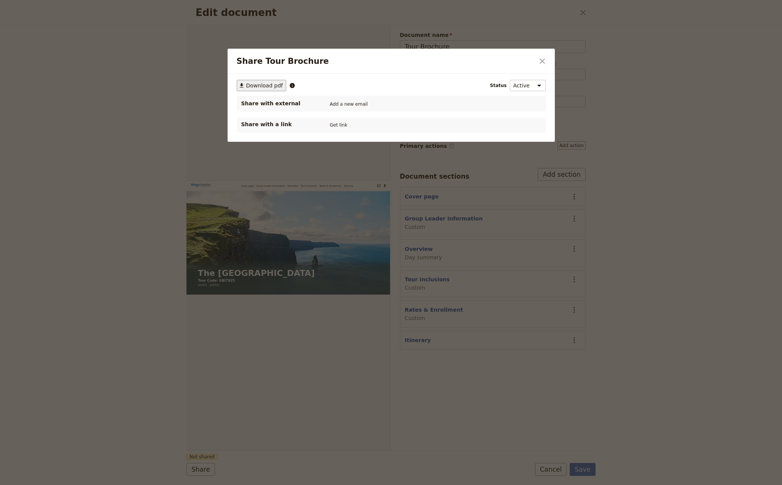
click at [267, 86] on span "Download pdf" at bounding box center [264, 86] width 37 height 8
click at [541, 62] on icon "Close dialog" at bounding box center [541, 61] width 5 height 5
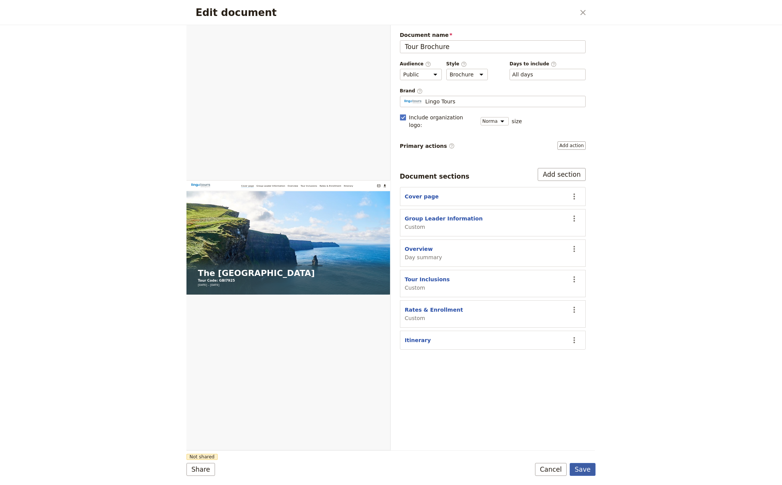
click at [587, 473] on button "Save" at bounding box center [582, 469] width 26 height 13
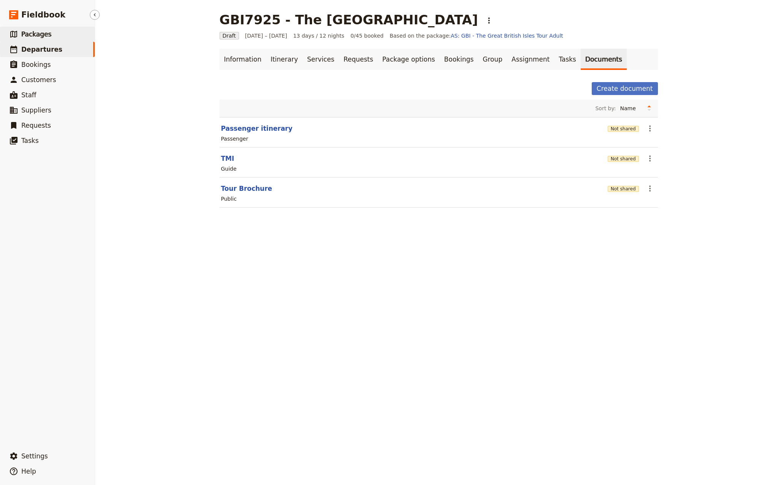
click at [37, 33] on span "Packages" at bounding box center [36, 34] width 30 height 8
select select "CREATED_AT"
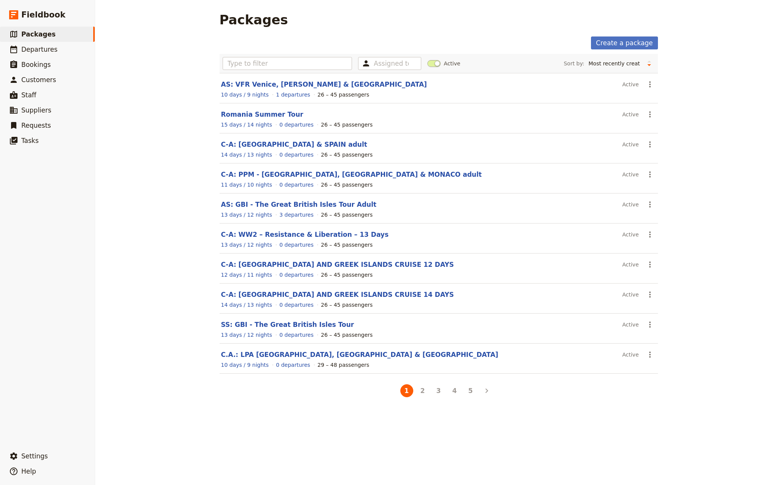
click at [115, 56] on div "Packages Create a package Assigned to Active Sort by: Name Number of departures…" at bounding box center [438, 242] width 687 height 485
